Goal: Information Seeking & Learning: Learn about a topic

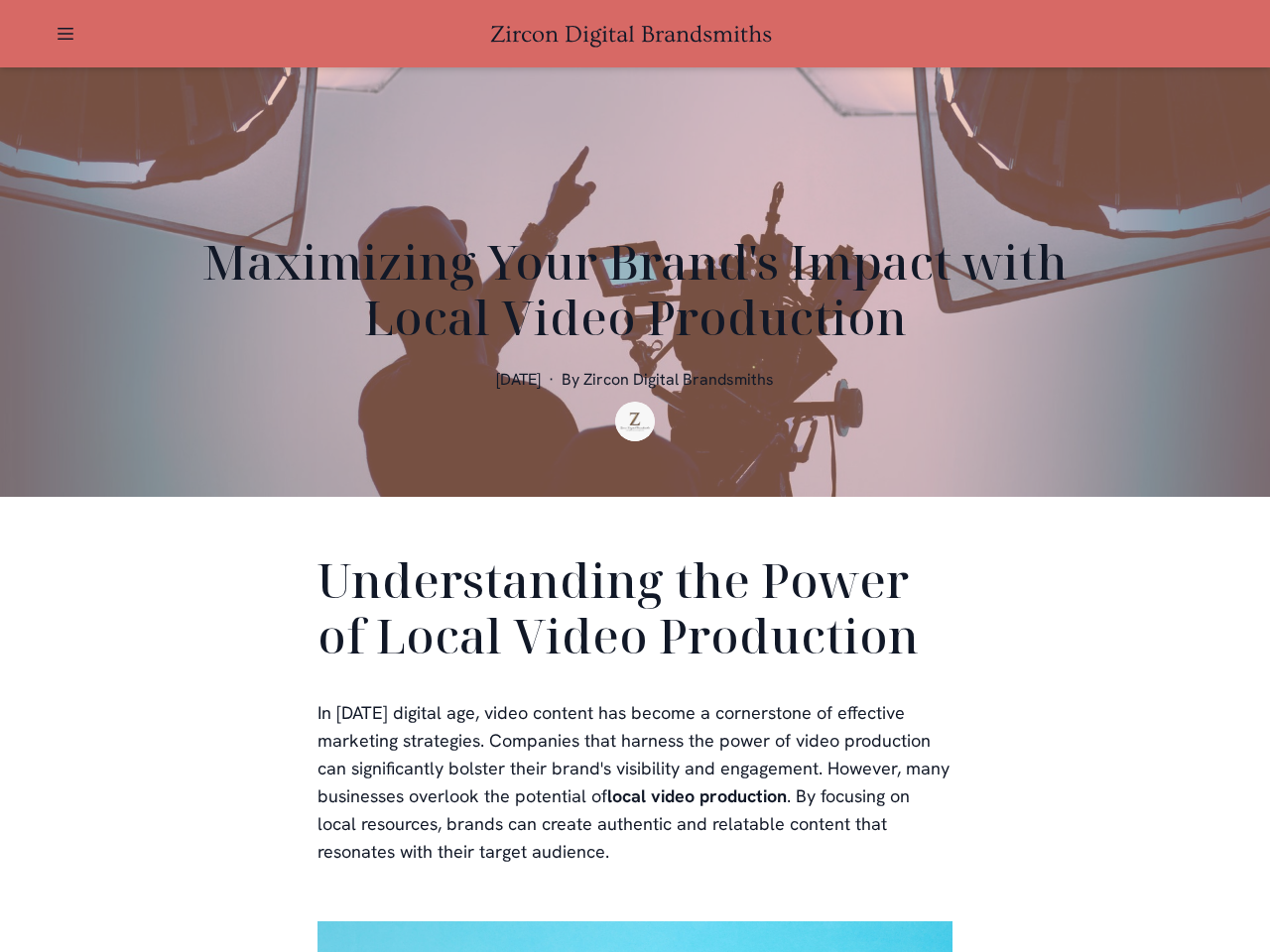
scroll to position [397, 0]
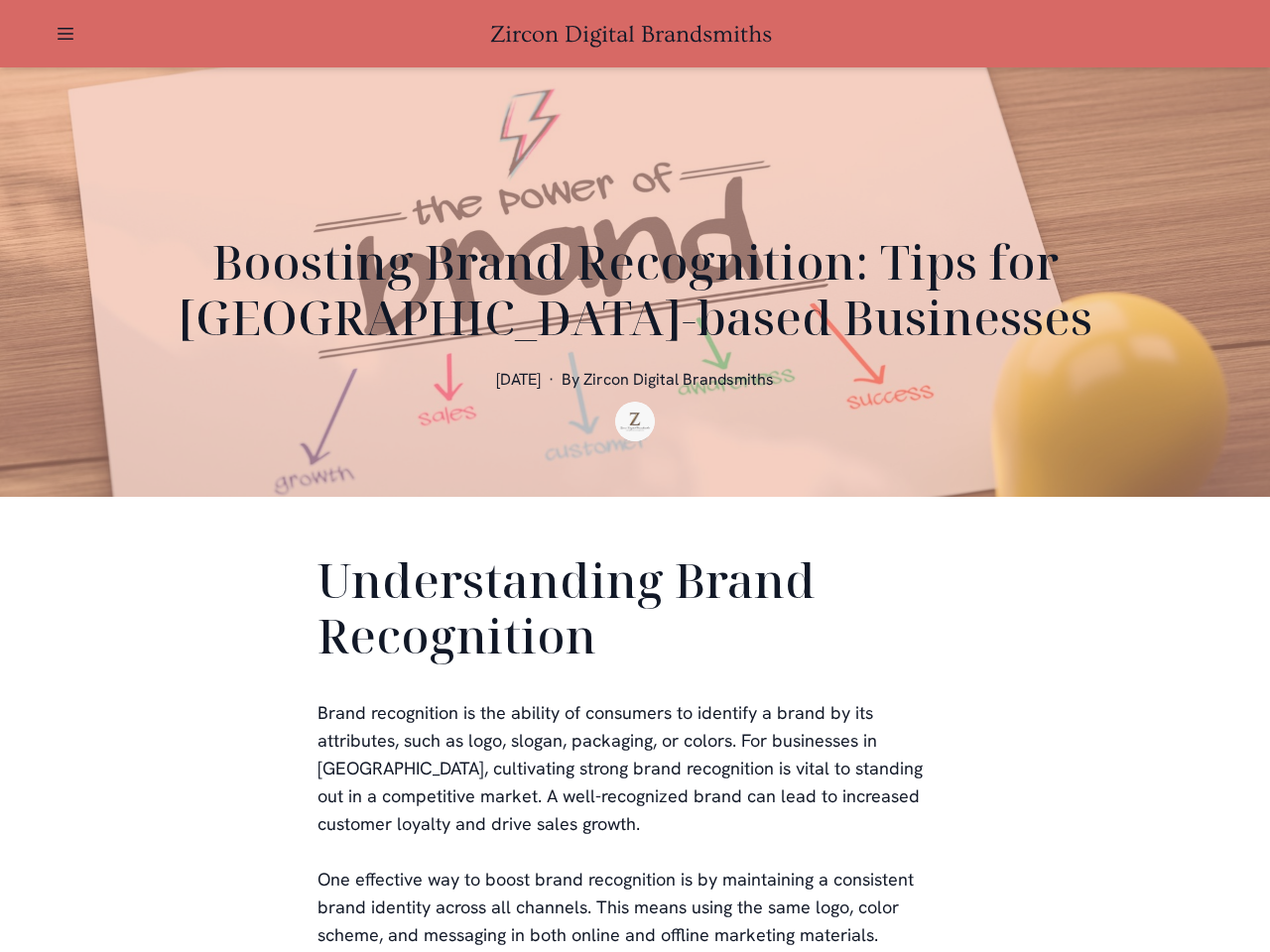
scroll to position [397, 0]
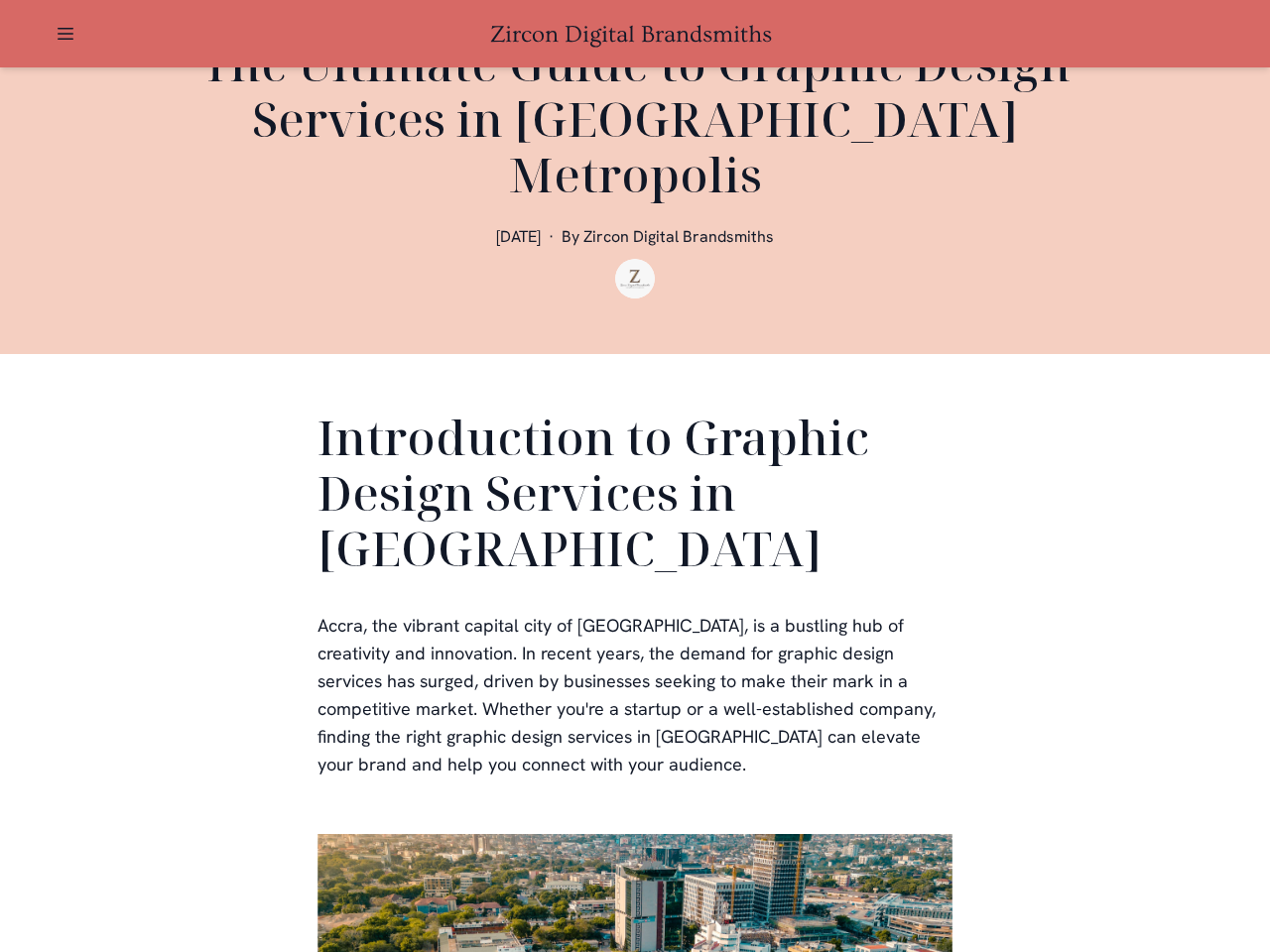
scroll to position [595, 0]
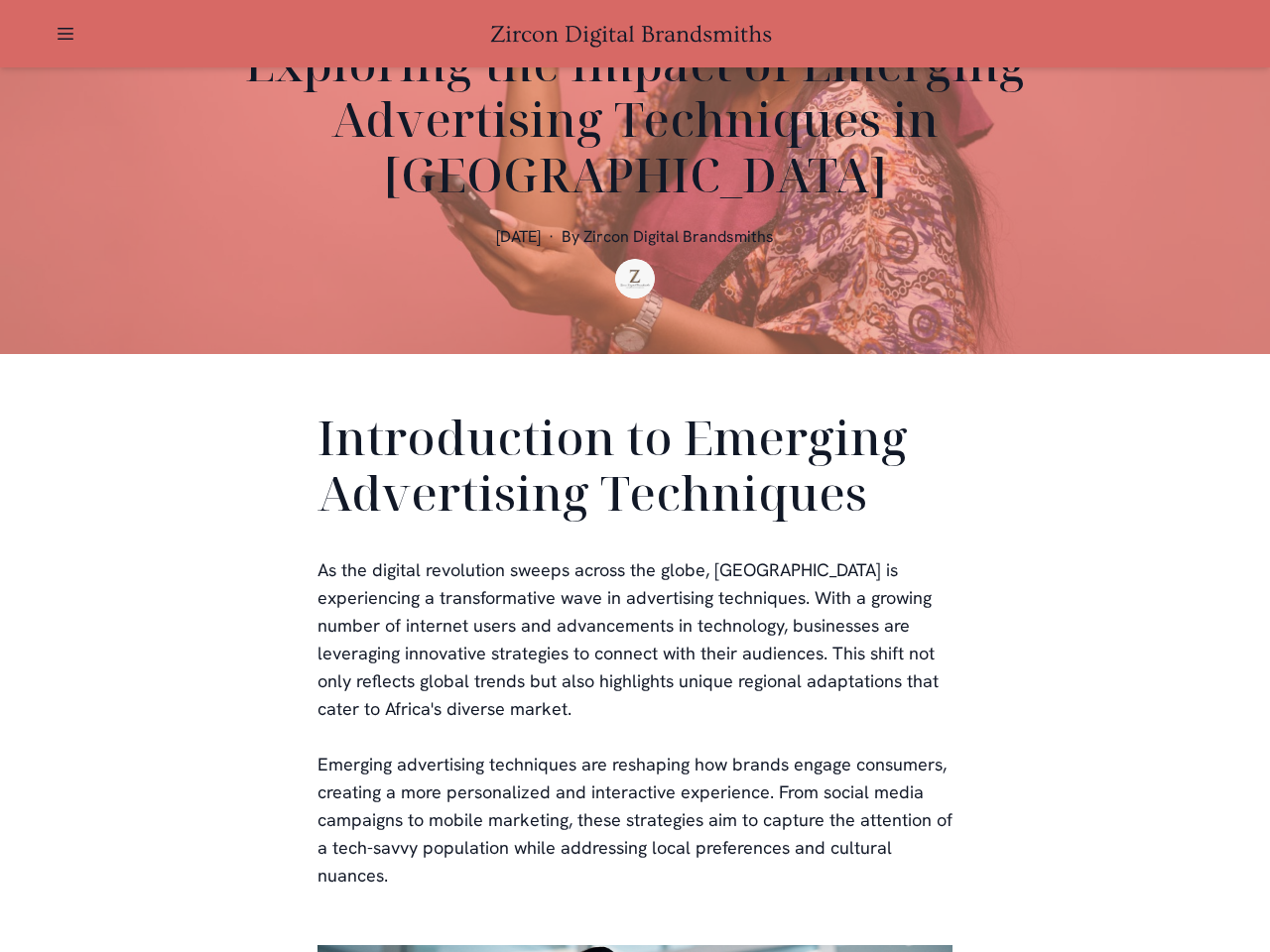
scroll to position [595, 0]
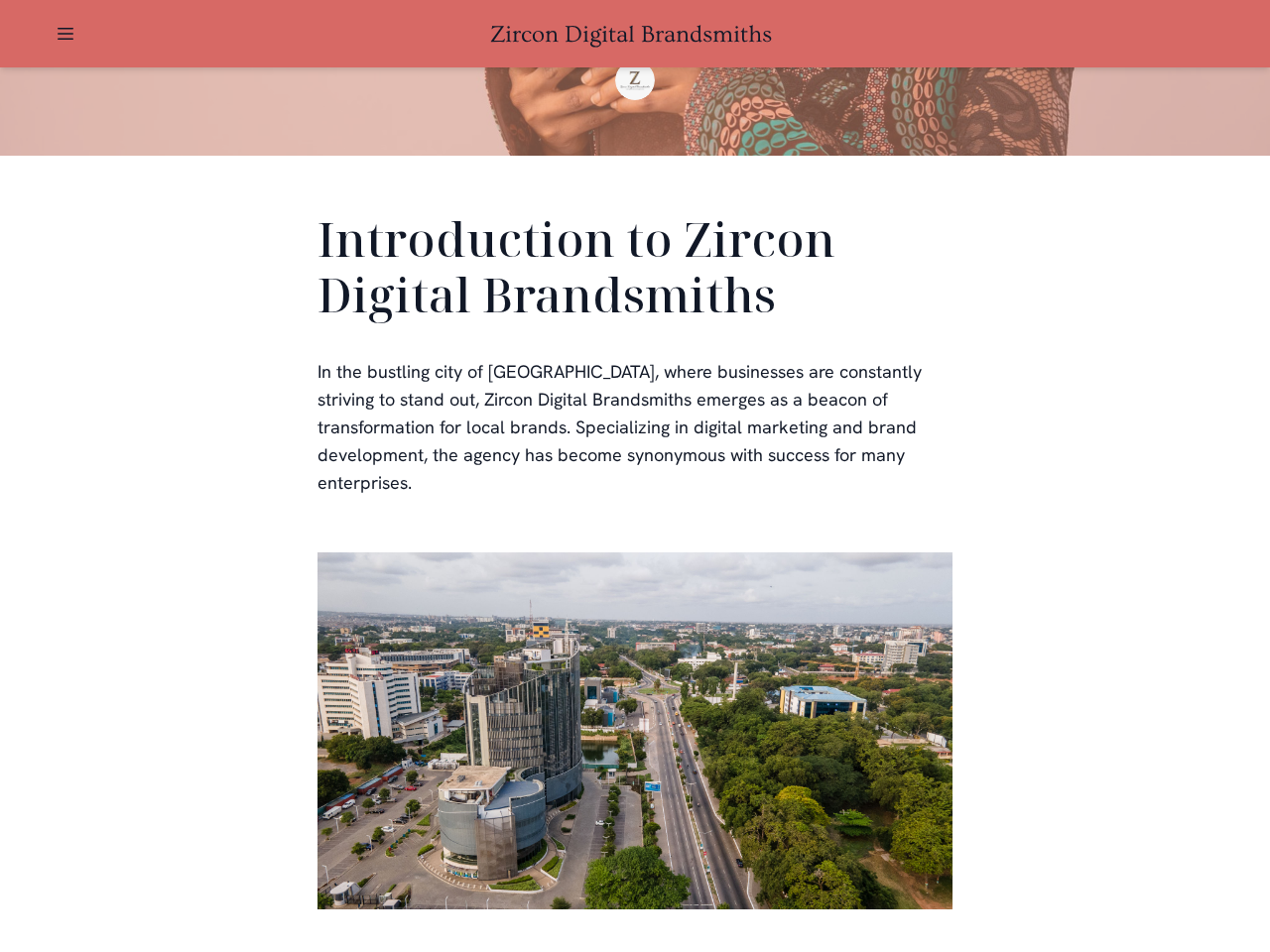
scroll to position [595, 0]
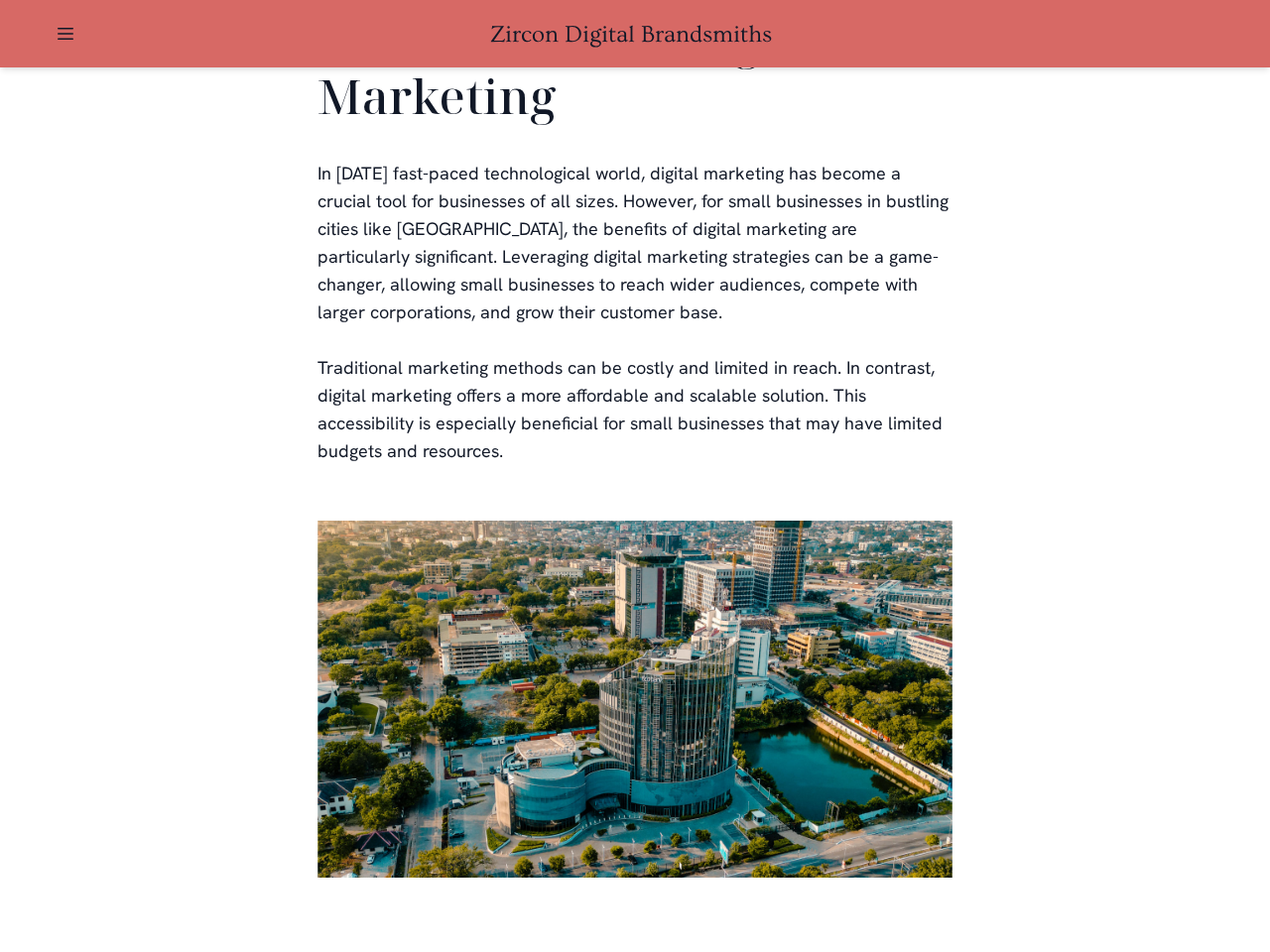
scroll to position [3893, 0]
